Goal: Task Accomplishment & Management: Manage account settings

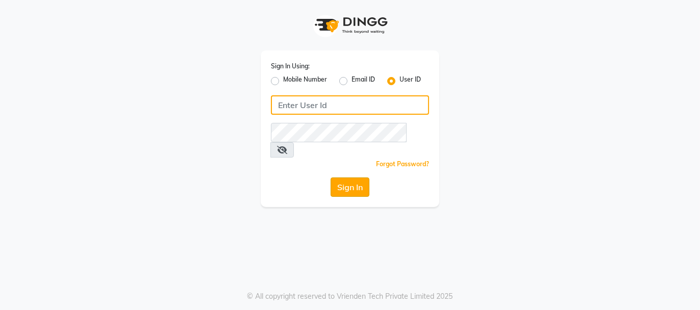
type input "beautibox"
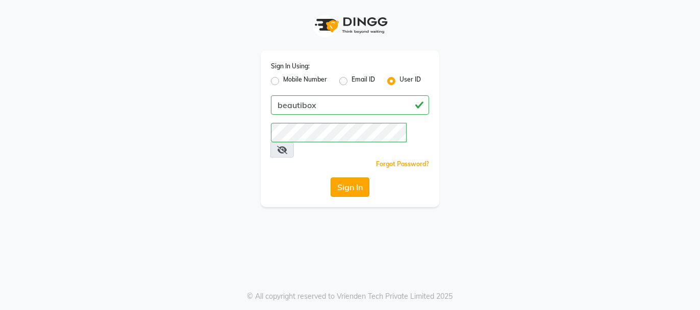
click at [349, 178] on button "Sign In" at bounding box center [350, 187] width 39 height 19
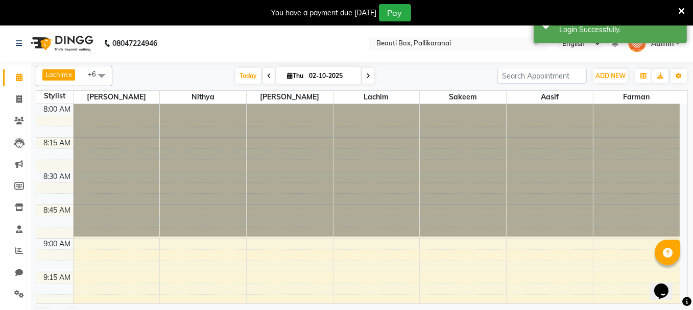
scroll to position [175, 0]
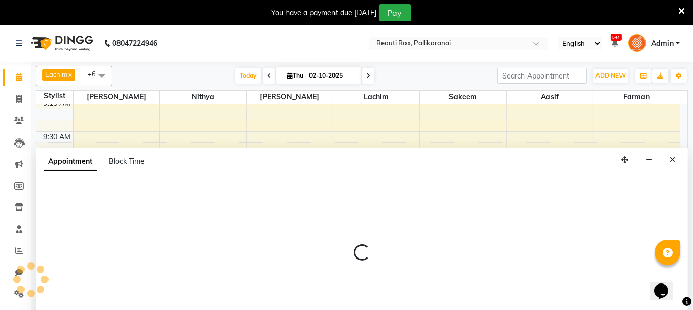
scroll to position [25, 0]
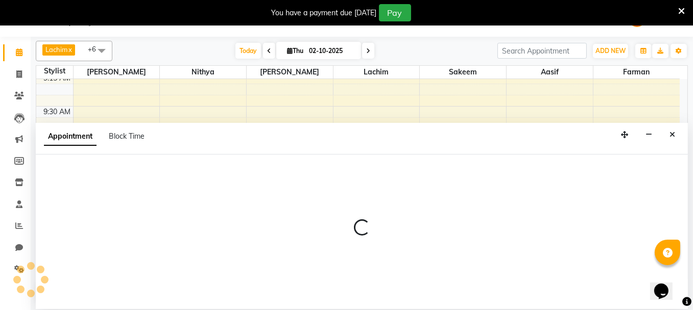
select select "7616"
select select "630"
select select "tentative"
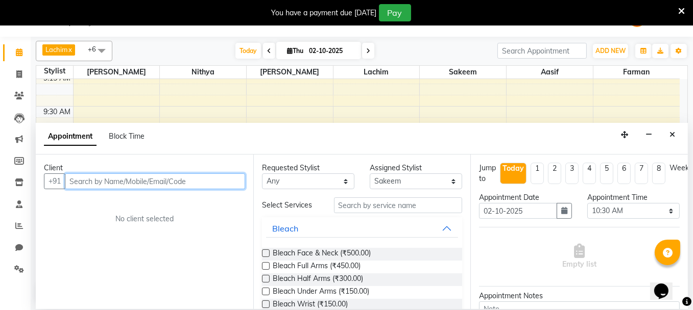
click at [180, 176] on input "text" at bounding box center [155, 182] width 180 height 16
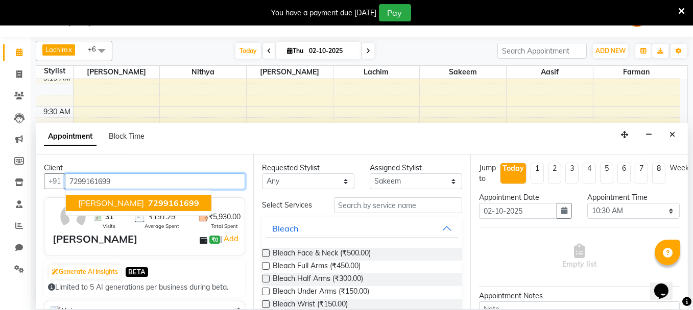
click at [124, 201] on span "[PERSON_NAME]" at bounding box center [111, 203] width 66 height 10
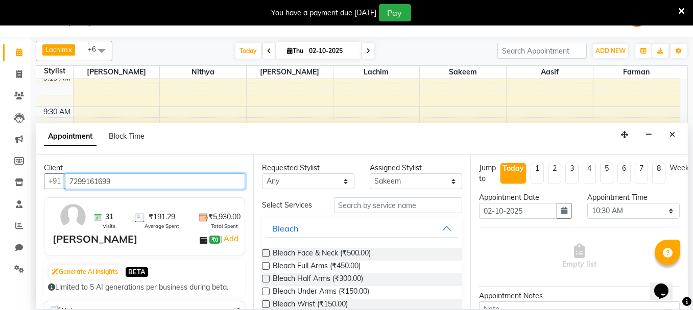
type input "7299161699"
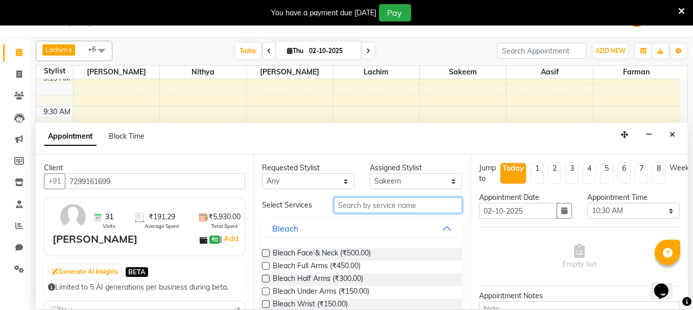
click at [368, 205] on input "text" at bounding box center [398, 206] width 129 height 16
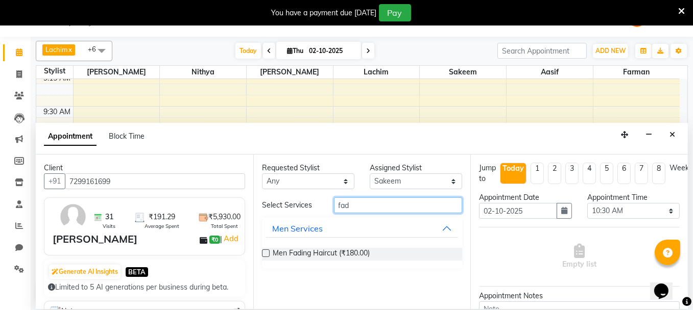
type input "fad"
click at [263, 253] on label at bounding box center [266, 254] width 8 height 8
click at [263, 253] on input "checkbox" at bounding box center [265, 254] width 7 height 7
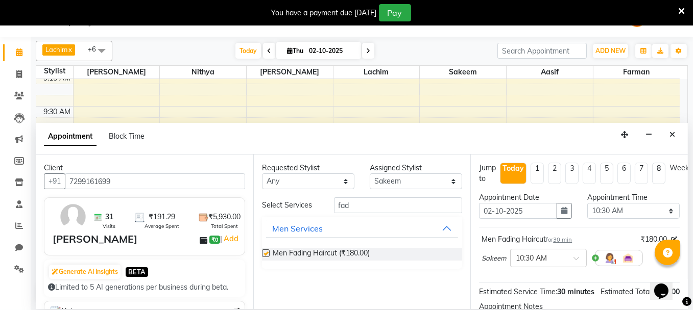
checkbox input "false"
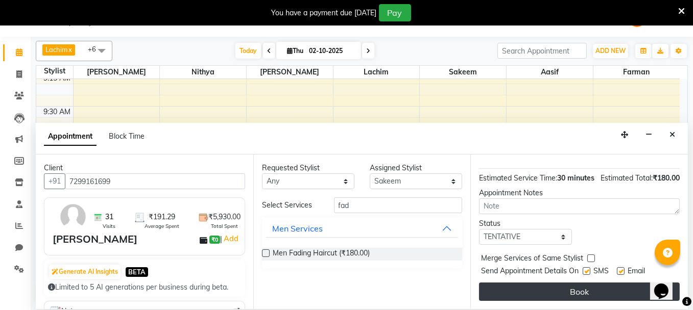
click at [609, 283] on button "Book" at bounding box center [579, 292] width 201 height 18
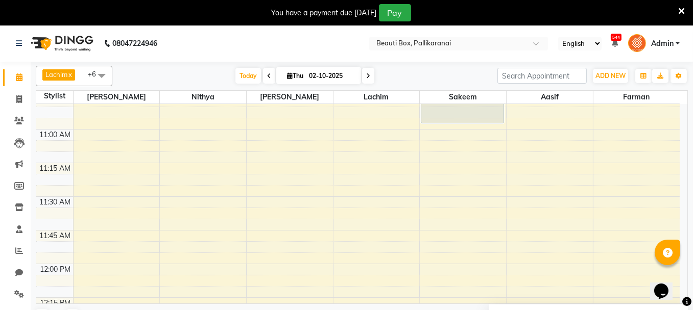
scroll to position [379, 0]
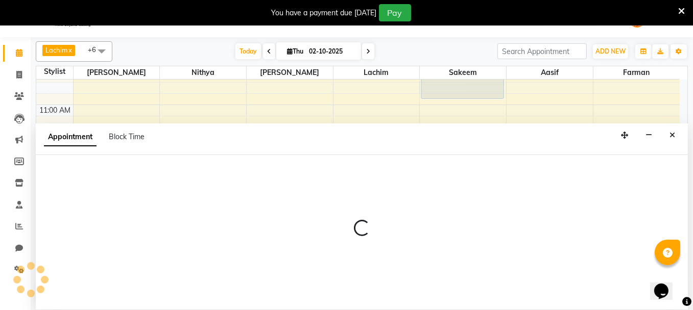
scroll to position [25, 0]
select select "7616"
select select "tentative"
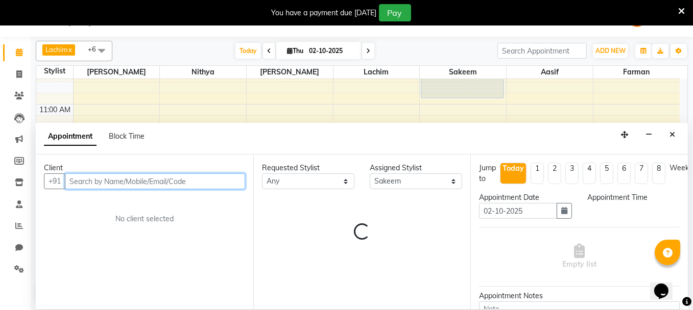
select select "675"
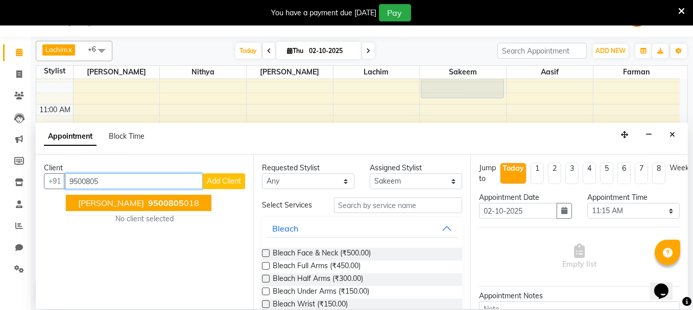
click at [158, 200] on ngb-highlight "9500805 018" at bounding box center [172, 203] width 53 height 10
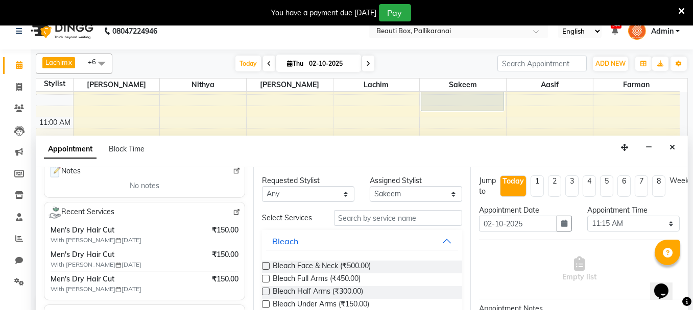
scroll to position [0, 0]
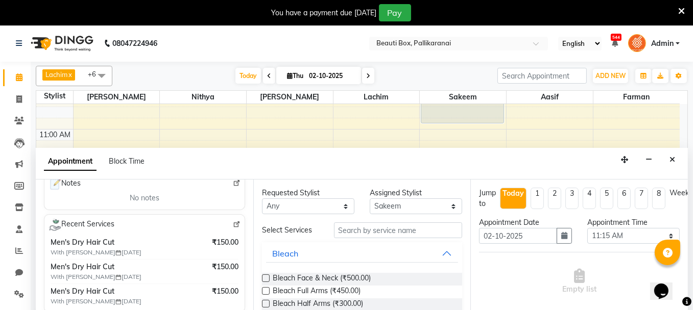
type input "9500805018"
click at [356, 233] on input "text" at bounding box center [398, 231] width 129 height 16
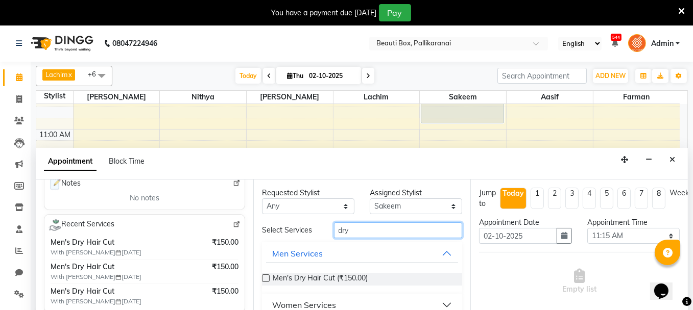
type input "dry"
click at [263, 275] on label at bounding box center [266, 279] width 8 height 8
click at [263, 276] on input "checkbox" at bounding box center [265, 279] width 7 height 7
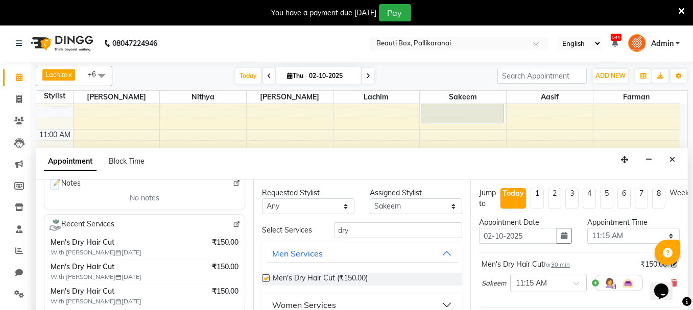
checkbox input "false"
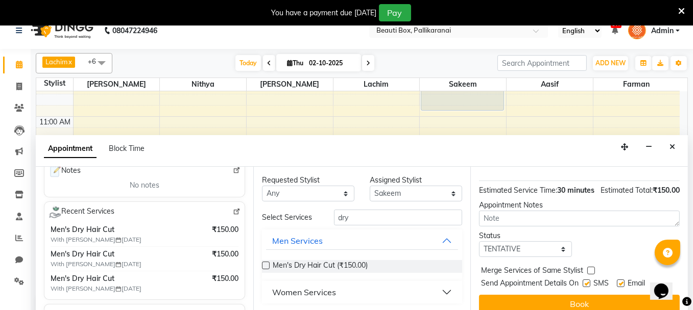
scroll to position [25, 0]
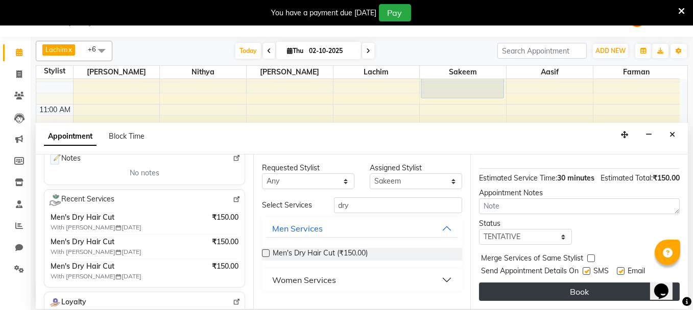
click at [581, 284] on button "Book" at bounding box center [579, 292] width 201 height 18
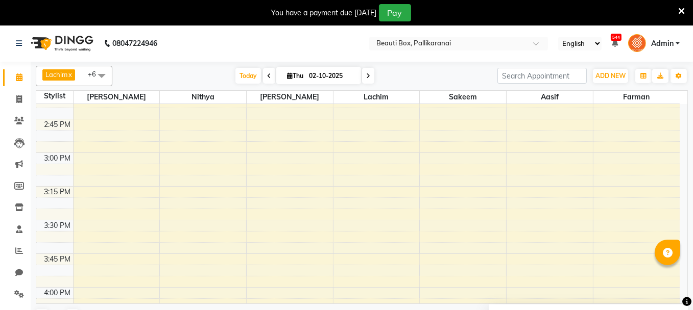
scroll to position [889, 0]
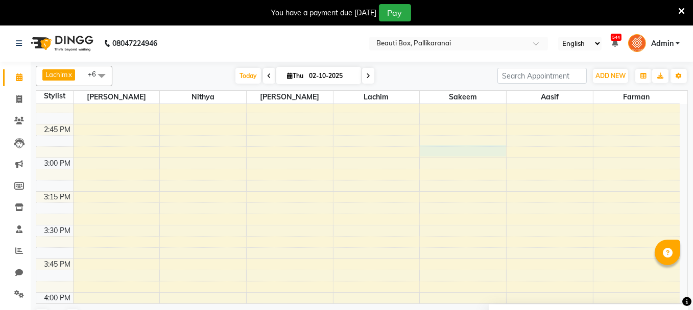
click at [438, 149] on div "8:00 AM 8:15 AM 8:30 AM 8:45 AM 9:00 AM 9:15 AM 9:30 AM 9:45 AM 10:00 AM 10:15 …" at bounding box center [357, 158] width 643 height 1886
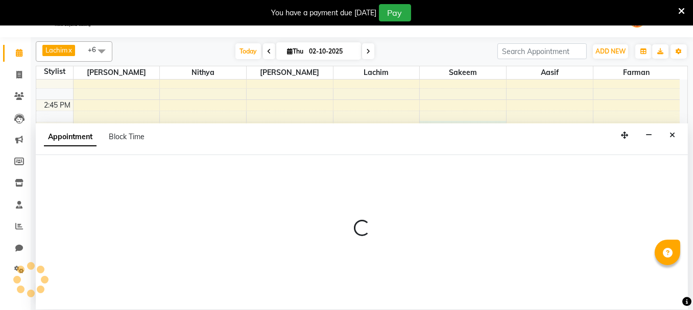
scroll to position [25, 0]
select select "7616"
select select "900"
select select "tentative"
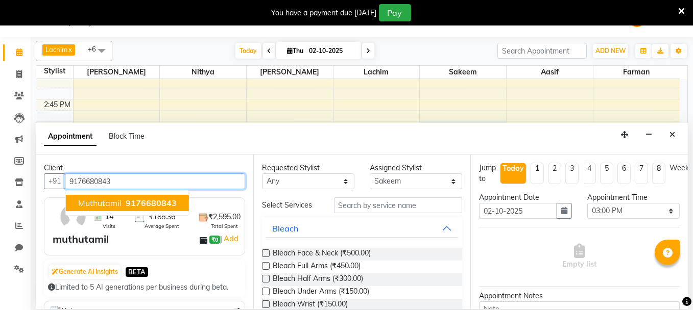
click at [156, 199] on span "9176680843" at bounding box center [151, 203] width 51 height 10
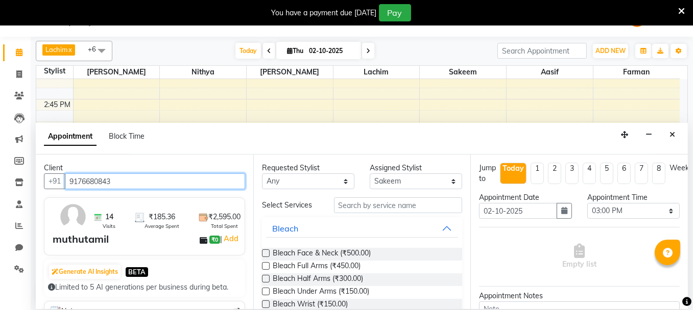
type input "9176680843"
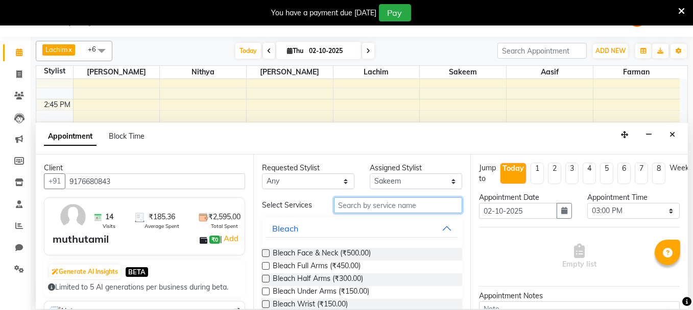
click at [403, 201] on input "text" at bounding box center [398, 206] width 129 height 16
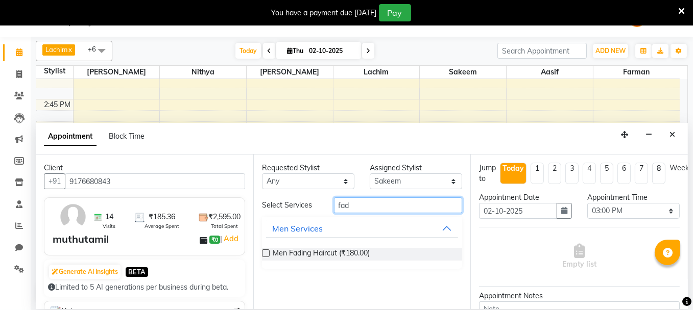
type input "fad"
click at [265, 251] on label at bounding box center [266, 254] width 8 height 8
click at [265, 251] on input "checkbox" at bounding box center [265, 254] width 7 height 7
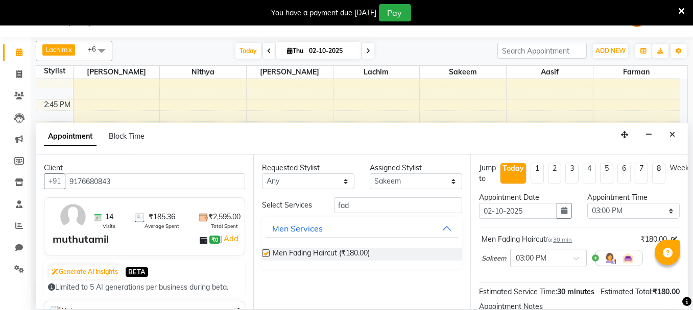
checkbox input "false"
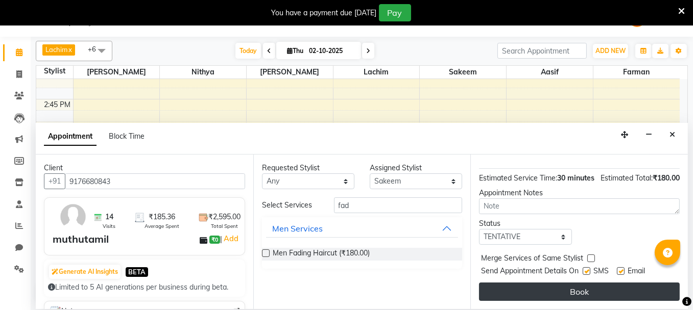
click at [618, 290] on button "Book" at bounding box center [579, 292] width 201 height 18
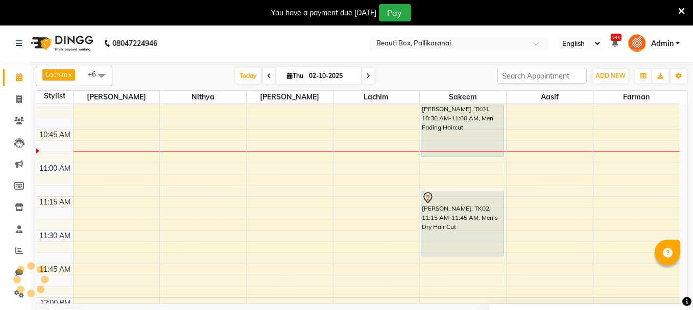
scroll to position [328, 0]
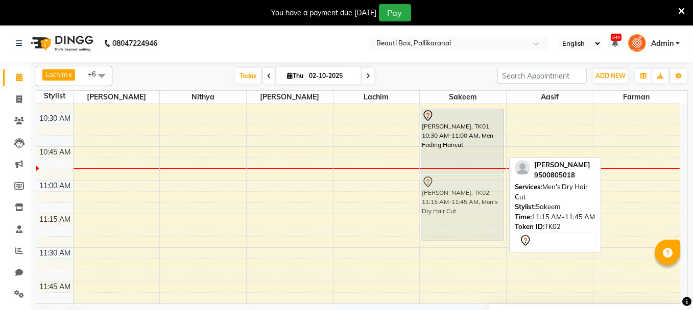
drag, startPoint x: 458, startPoint y: 224, endPoint x: 459, endPoint y: 193, distance: 30.6
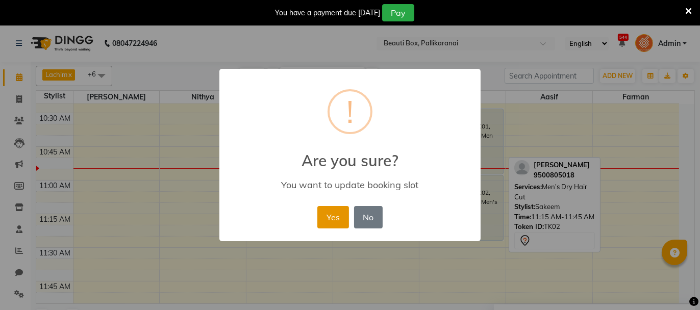
click at [333, 220] on button "Yes" at bounding box center [333, 217] width 31 height 22
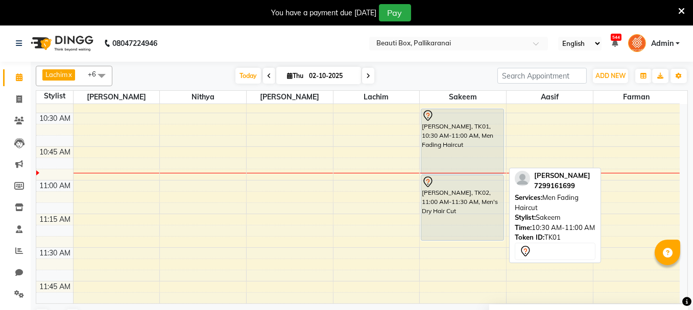
click at [468, 149] on div "[PERSON_NAME], TK01, 10:30 AM-11:00 AM, Men Fading Haircut" at bounding box center [462, 141] width 82 height 65
select select "7"
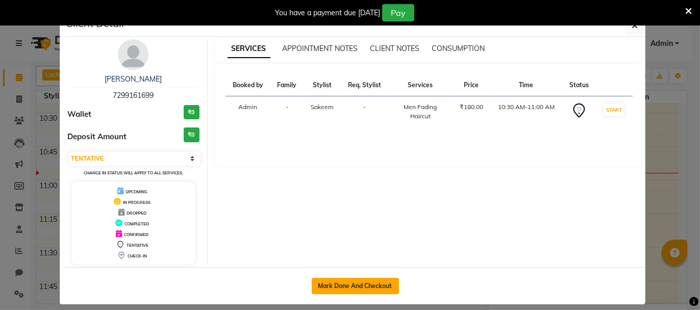
click at [358, 284] on button "Mark Done And Checkout" at bounding box center [355, 286] width 87 height 16
select select "service"
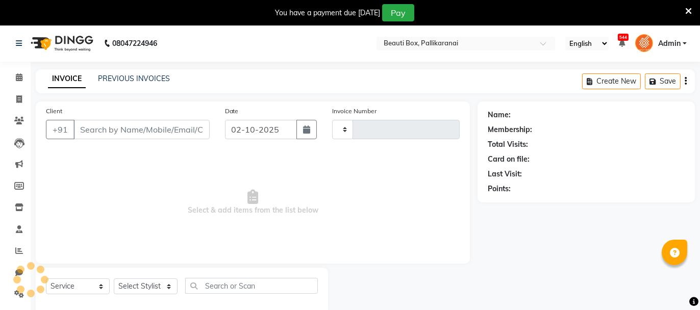
type input "2904"
select select "11"
type input "7299161699"
select select "7616"
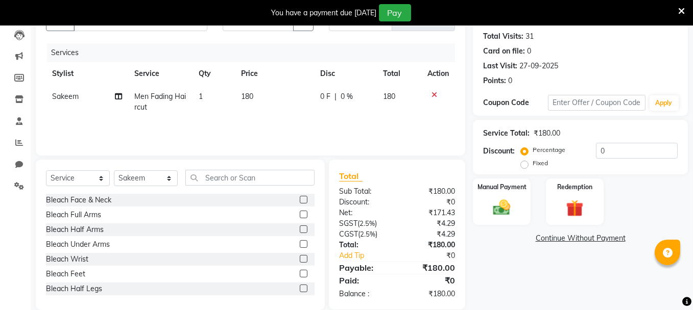
scroll to position [123, 0]
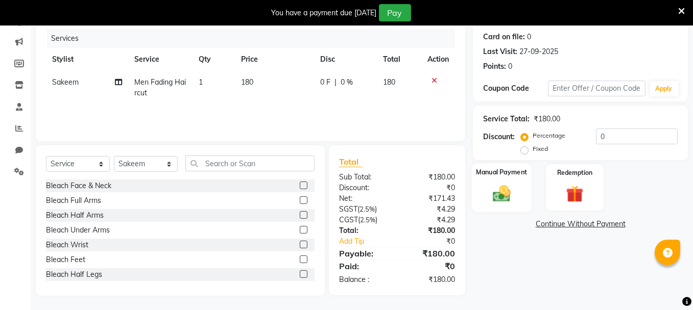
click at [509, 187] on img at bounding box center [501, 193] width 29 height 20
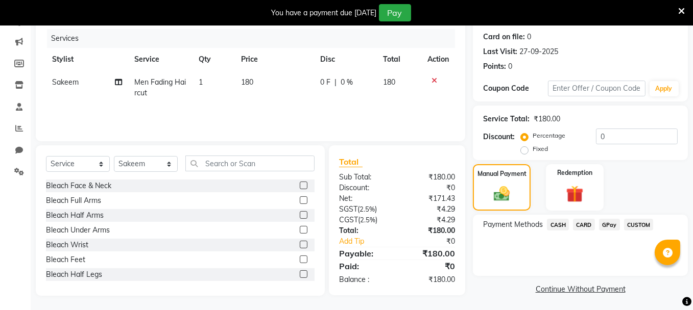
click at [608, 224] on span "GPay" at bounding box center [609, 225] width 21 height 12
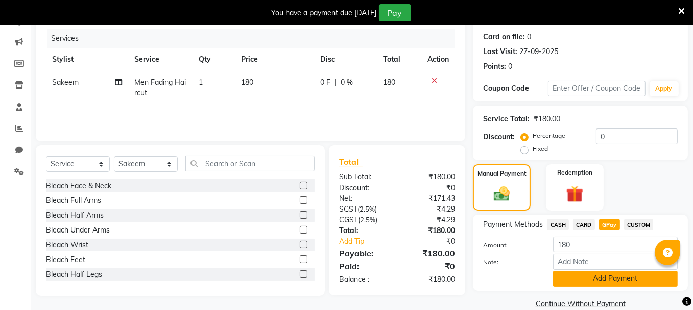
click at [611, 275] on button "Add Payment" at bounding box center [615, 279] width 125 height 16
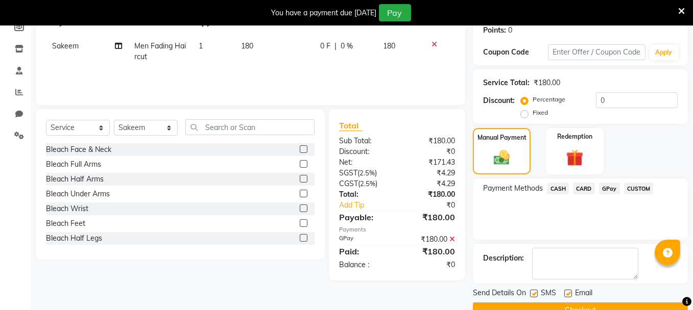
scroll to position [181, 0]
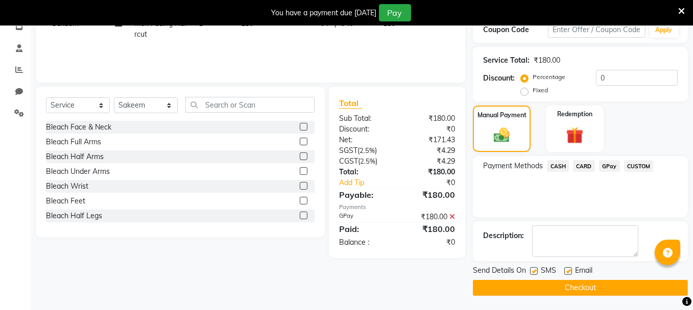
click at [605, 284] on button "Checkout" at bounding box center [580, 288] width 215 height 16
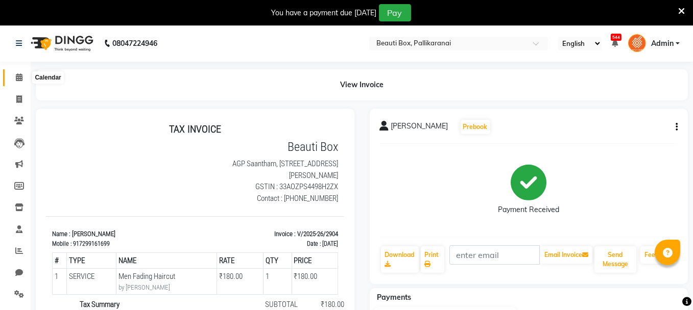
click at [18, 74] on icon at bounding box center [19, 78] width 7 height 8
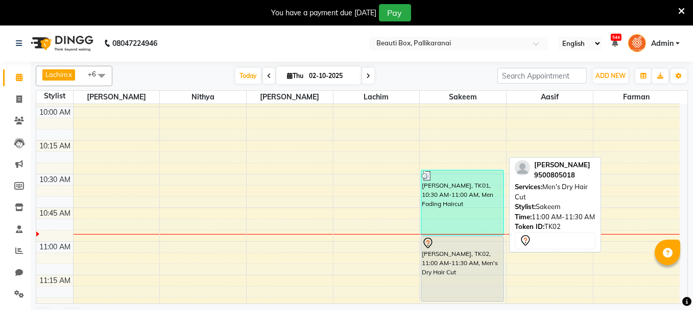
scroll to position [318, 0]
